Goal: Information Seeking & Learning: Learn about a topic

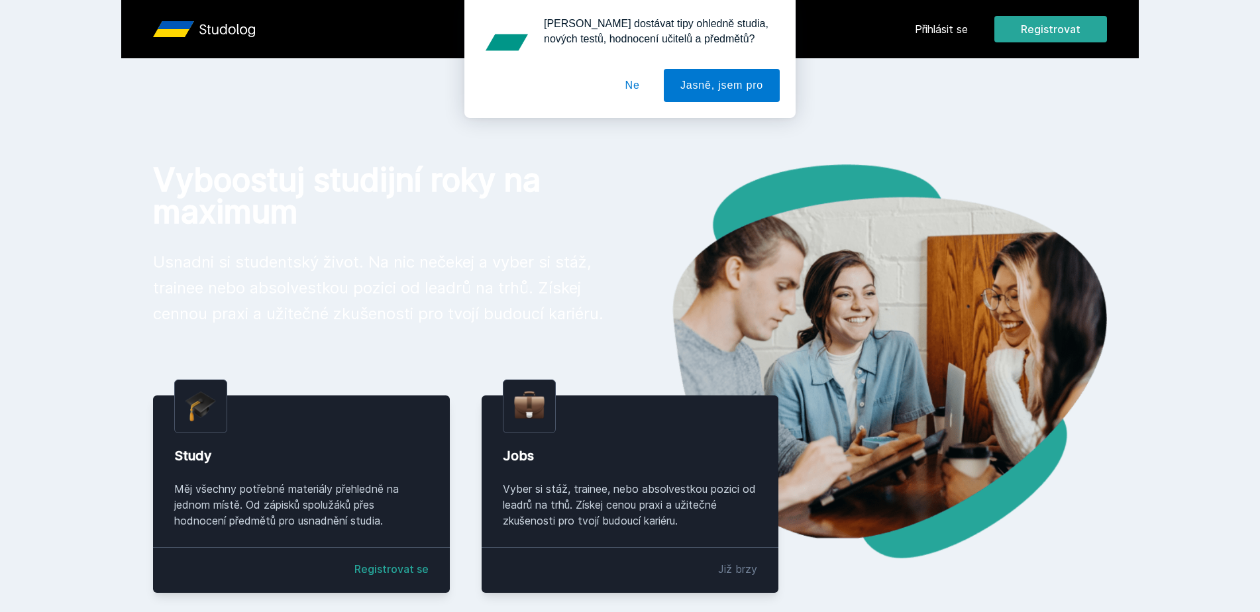
click at [944, 32] on div "[PERSON_NAME] dostávat tipy ohledně studia, nových testů, hodnocení učitelů a p…" at bounding box center [630, 59] width 1260 height 118
click at [635, 95] on button "Ne" at bounding box center [633, 85] width 48 height 33
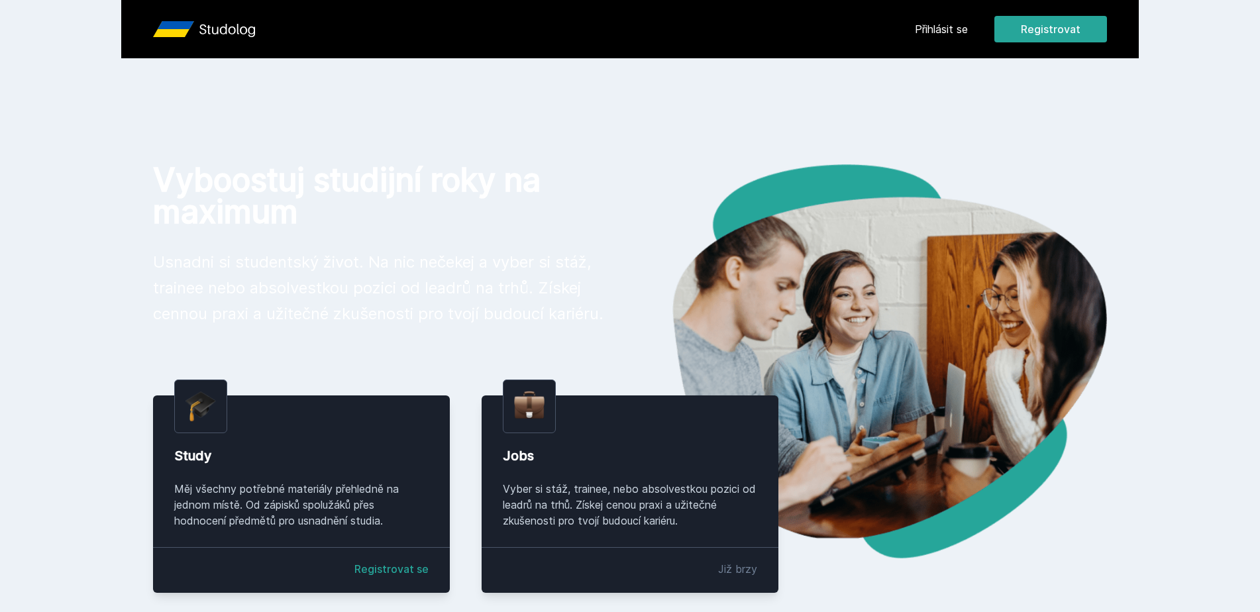
click at [946, 28] on link "Přihlásit se" at bounding box center [941, 29] width 53 height 16
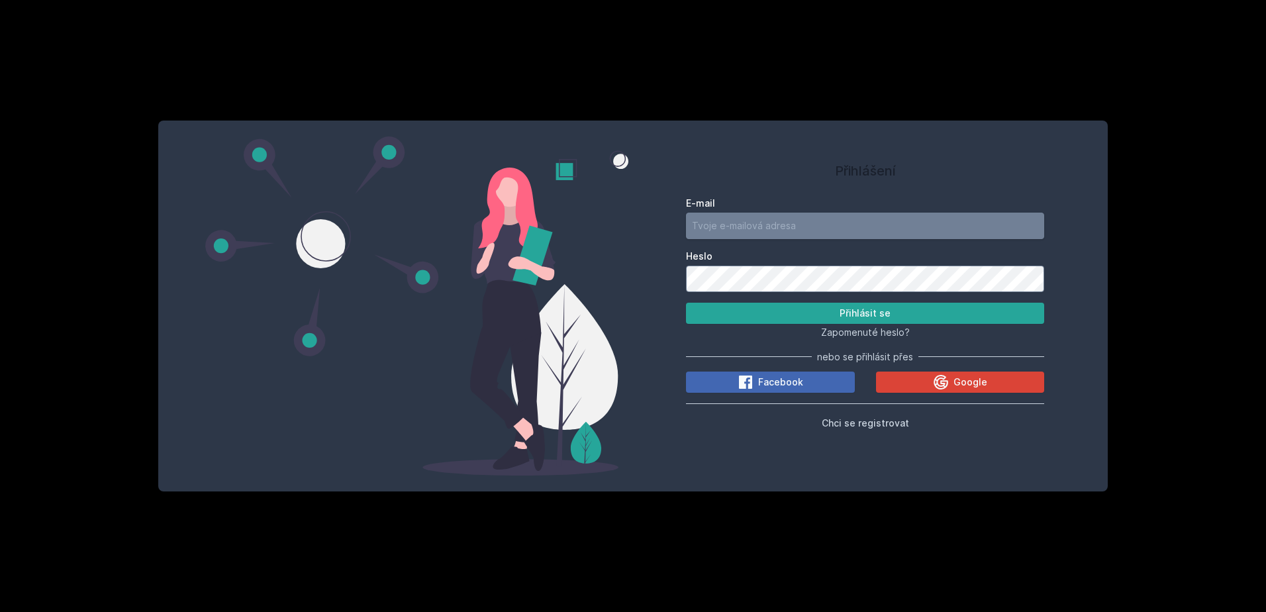
click at [725, 234] on input "E-mail" at bounding box center [865, 226] width 358 height 26
type input "[EMAIL_ADDRESS][DOMAIN_NAME]"
click at [686, 303] on button "Přihlásit se" at bounding box center [865, 313] width 358 height 21
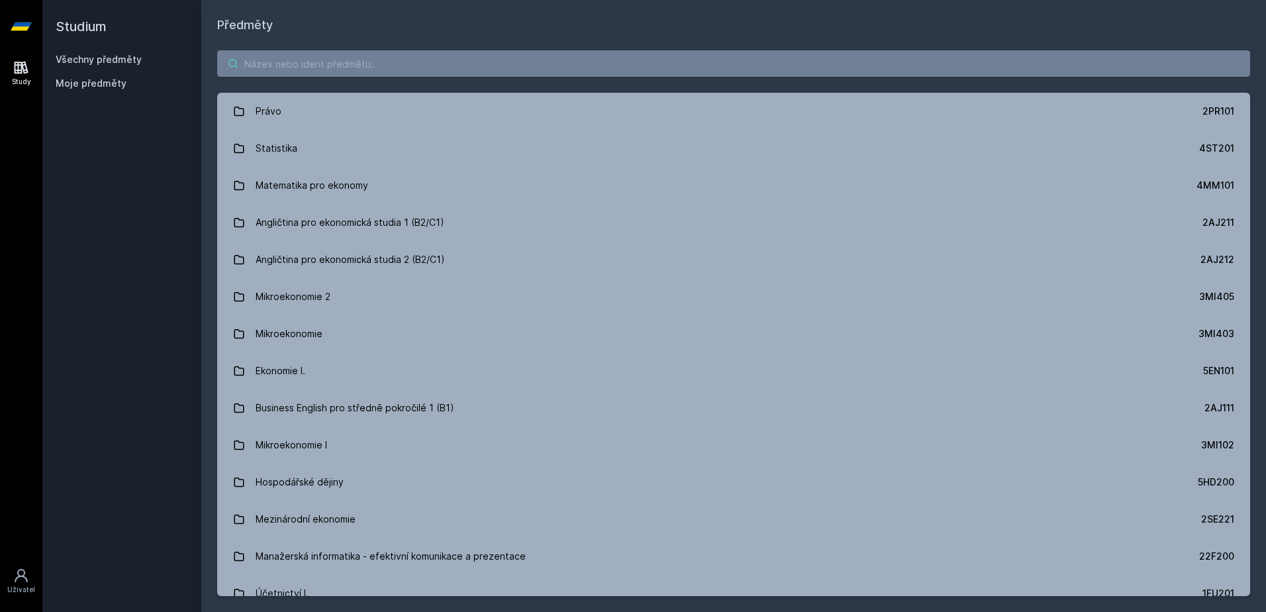
click at [303, 74] on input "search" at bounding box center [733, 63] width 1033 height 26
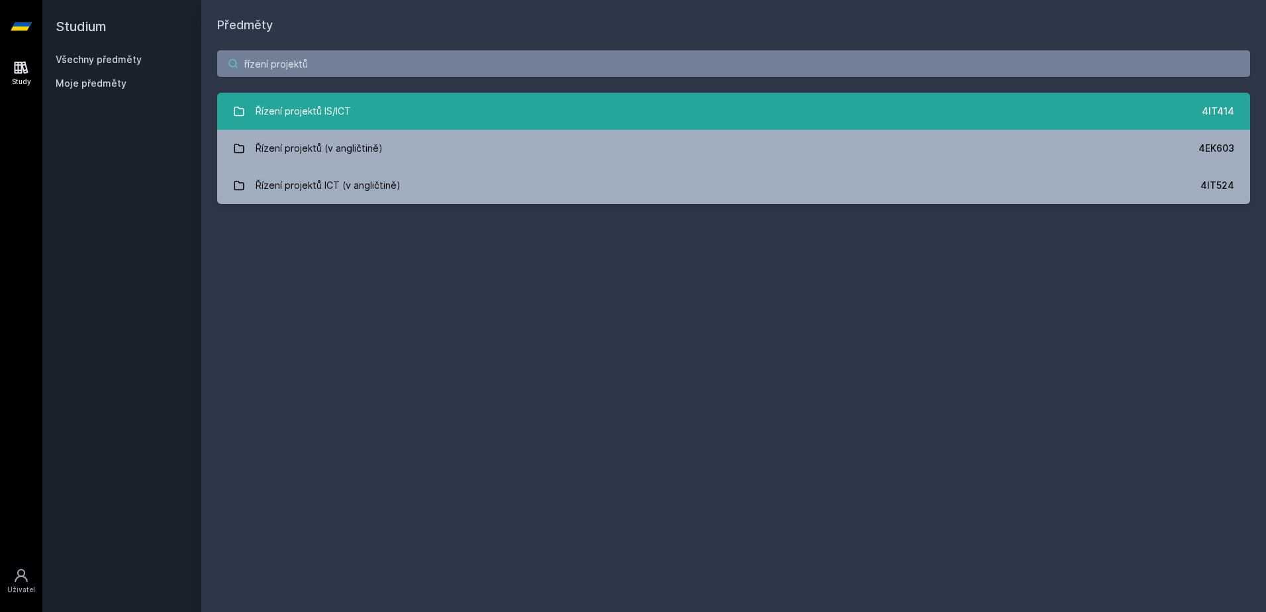
type input "řízení projektů"
click at [324, 102] on div "Řízení projektů IS/ICT" at bounding box center [303, 111] width 95 height 26
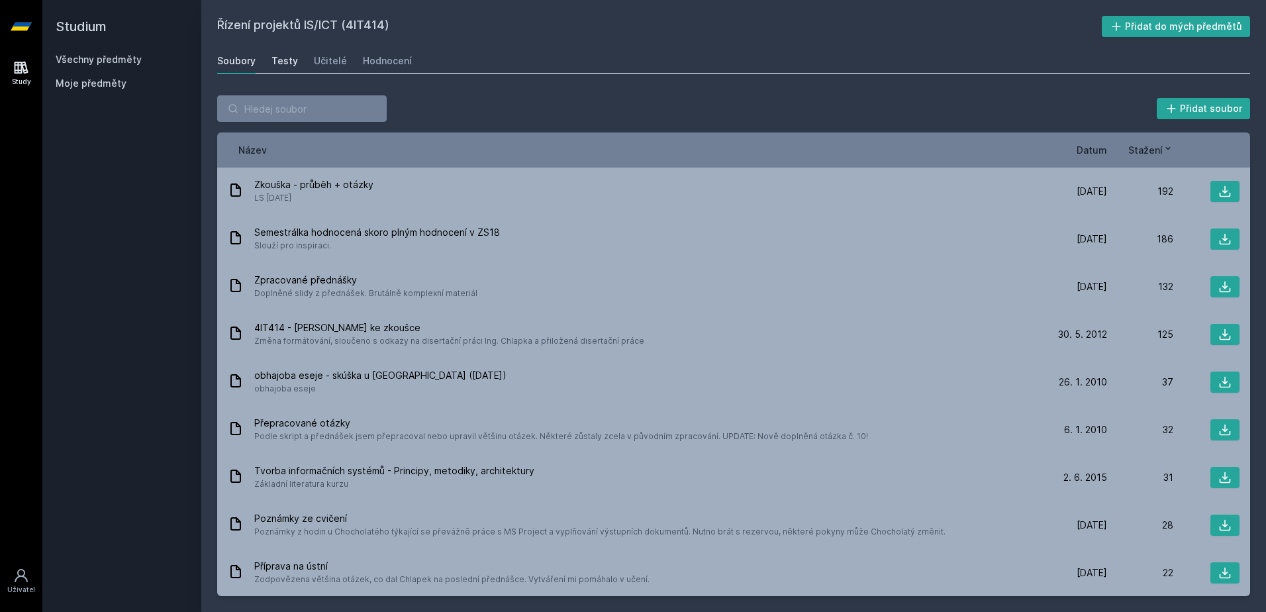
click at [279, 56] on div "Testy" at bounding box center [285, 60] width 26 height 13
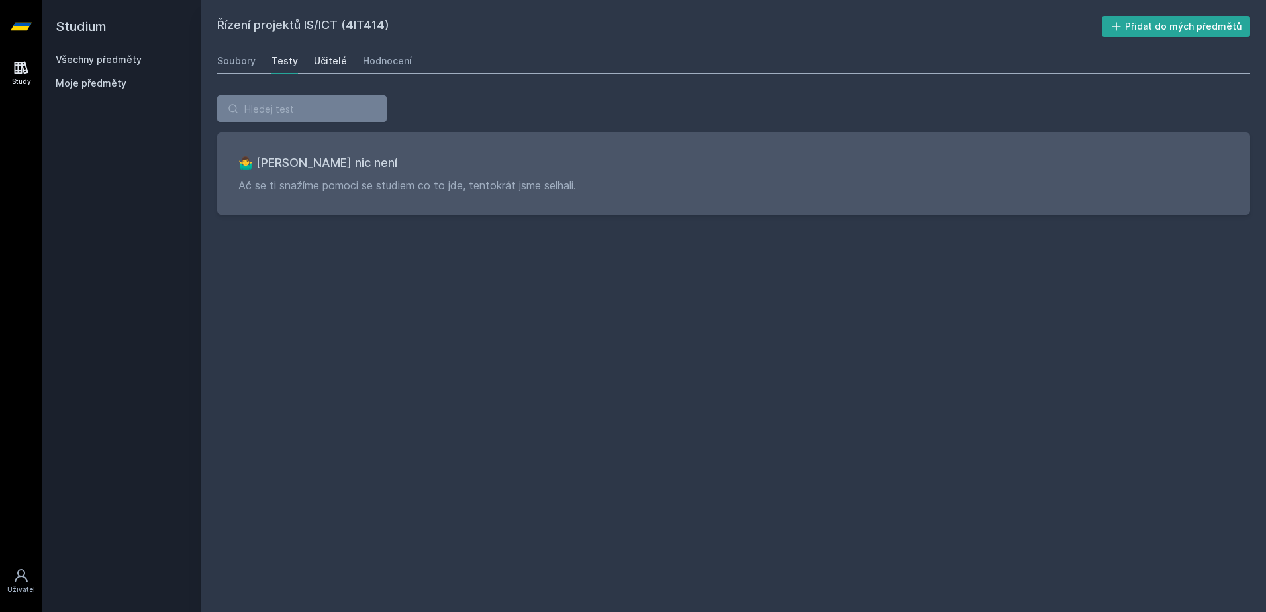
click at [324, 56] on div "Učitelé" at bounding box center [330, 60] width 33 height 13
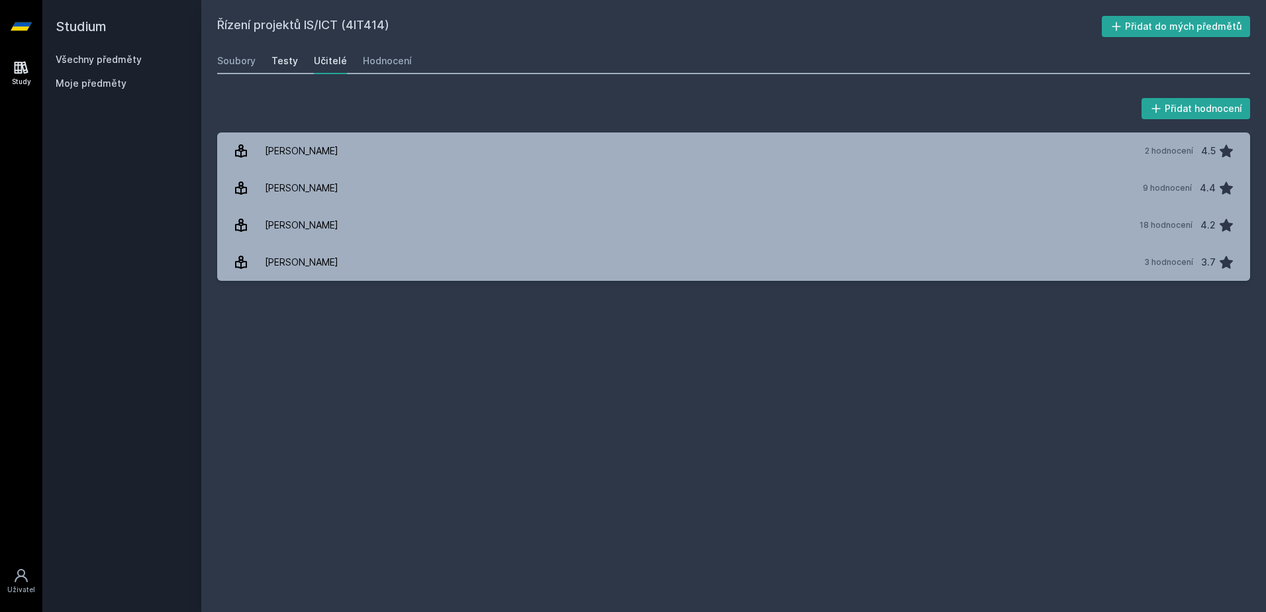
click at [283, 62] on div "Testy" at bounding box center [285, 60] width 26 height 13
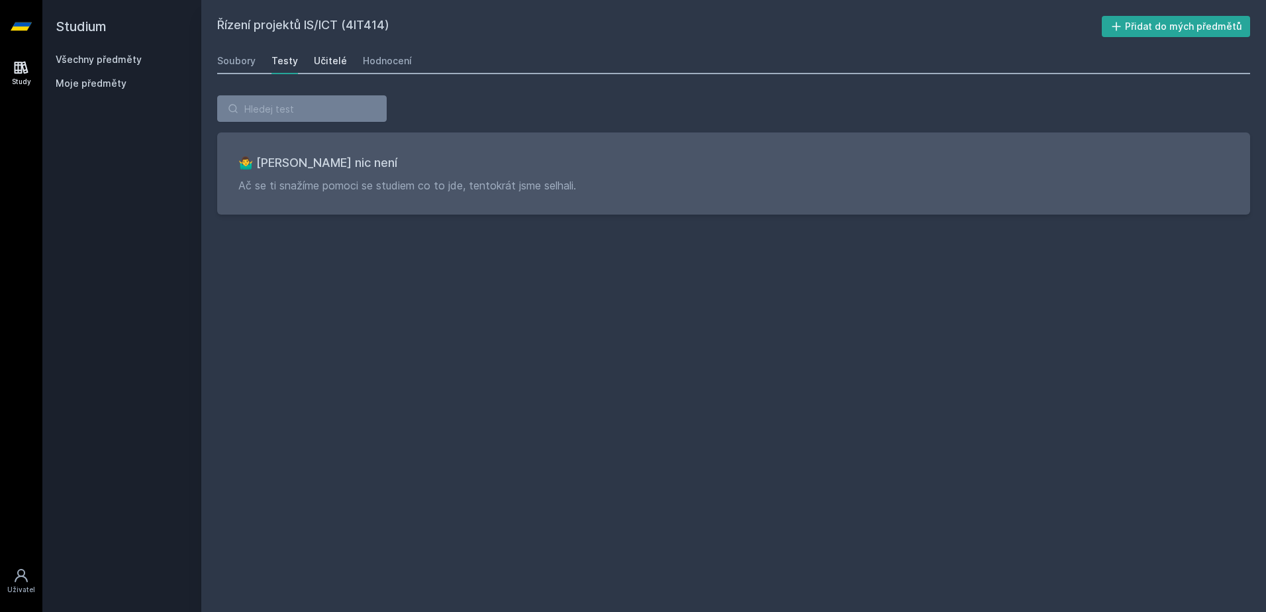
click at [325, 64] on div "Učitelé" at bounding box center [330, 60] width 33 height 13
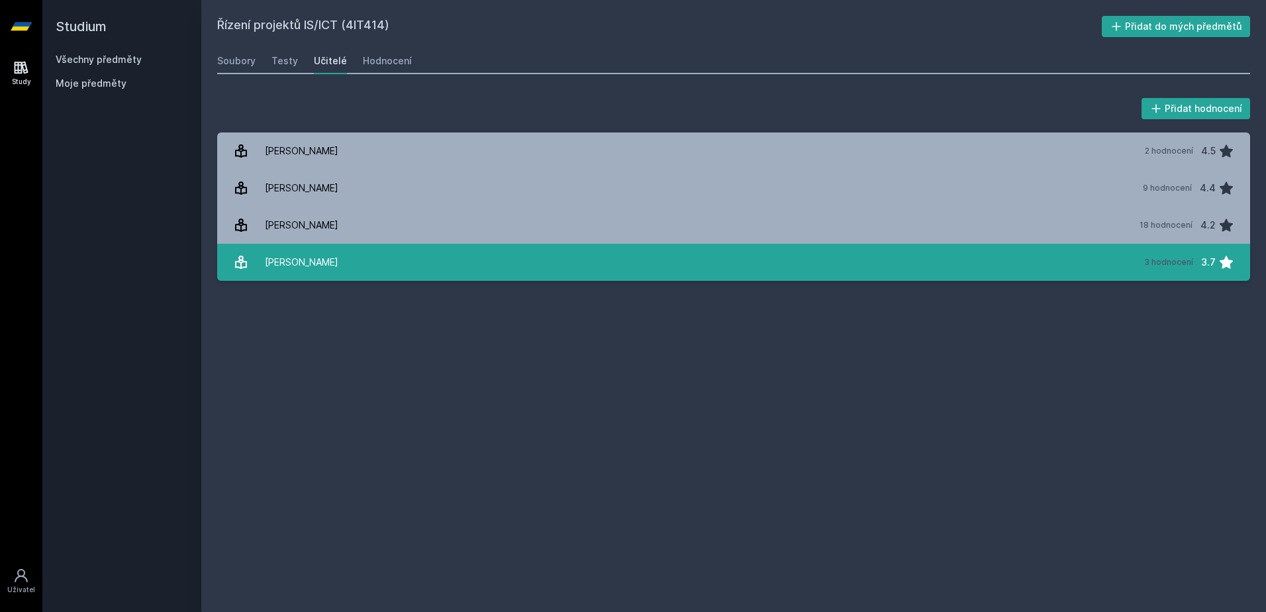
click at [348, 253] on link "[PERSON_NAME][DATE] hodnocení 3.7" at bounding box center [733, 262] width 1033 height 37
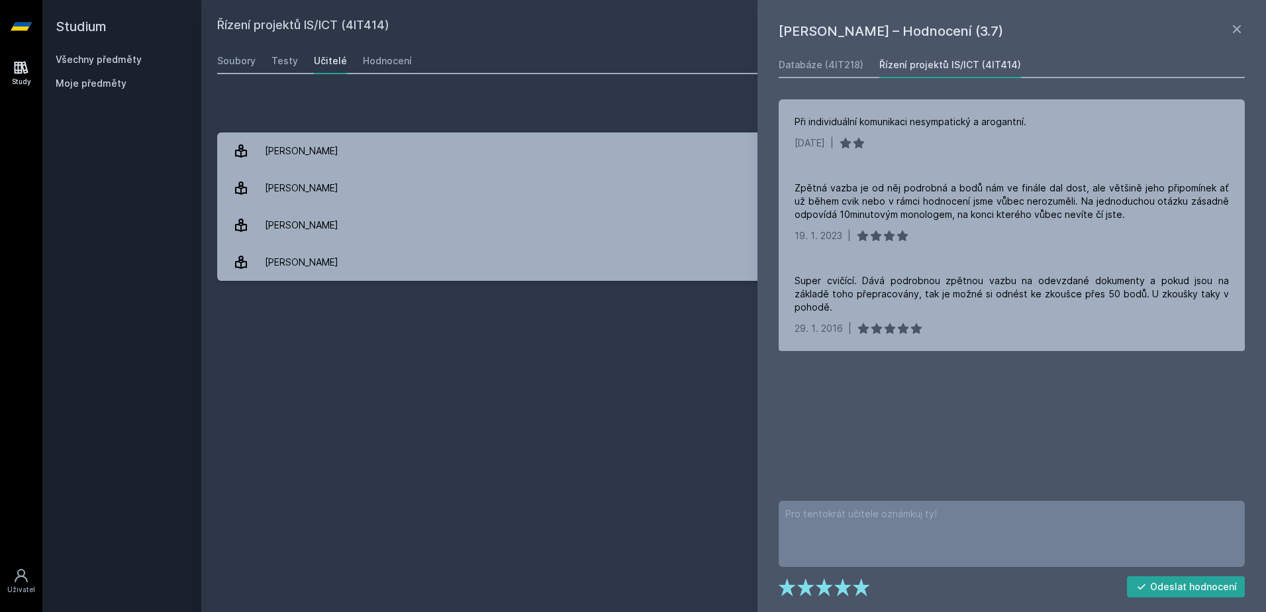
click at [597, 365] on div "Řízení projektů IS/ICT (4IT414) Přidat do mých předmětů [GEOGRAPHIC_DATA] Testy…" at bounding box center [733, 306] width 1033 height 580
click at [1239, 32] on icon at bounding box center [1237, 29] width 16 height 16
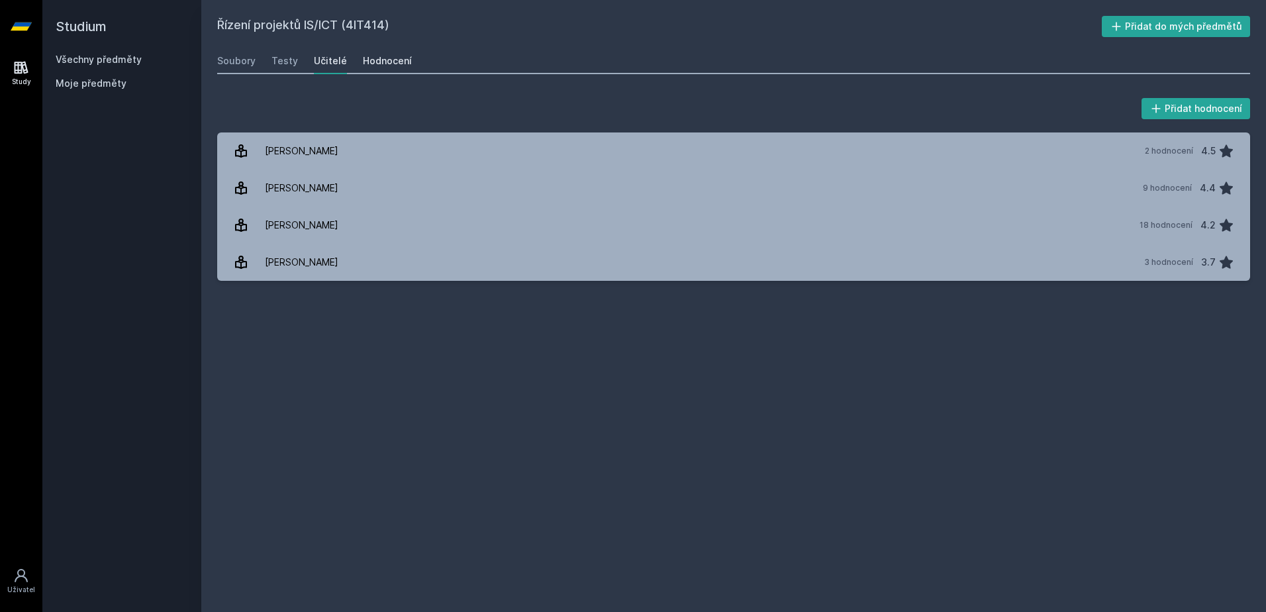
click at [399, 60] on div "Hodnocení" at bounding box center [387, 60] width 49 height 13
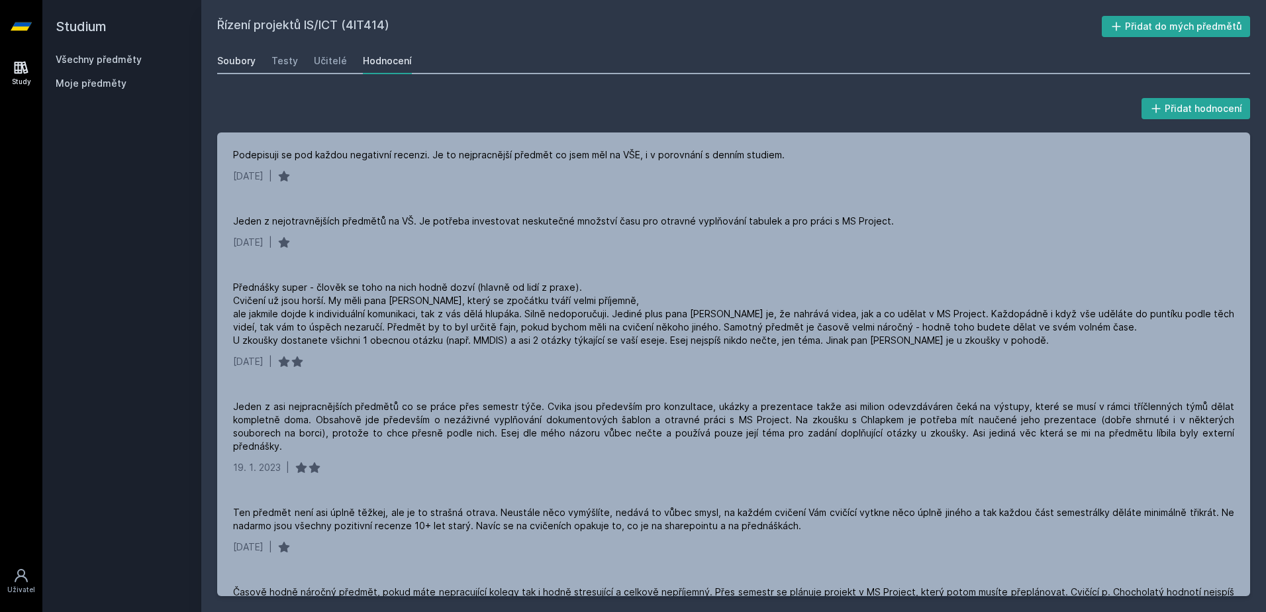
click at [246, 60] on div "Soubory" at bounding box center [236, 60] width 38 height 13
